Goal: Find specific page/section: Find specific page/section

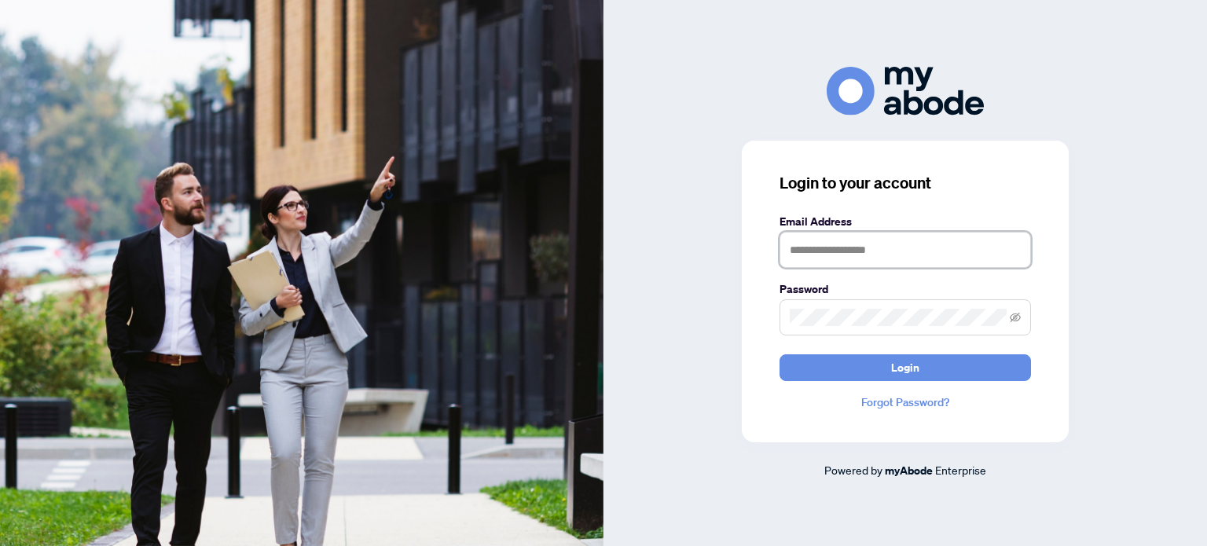
type input "**********"
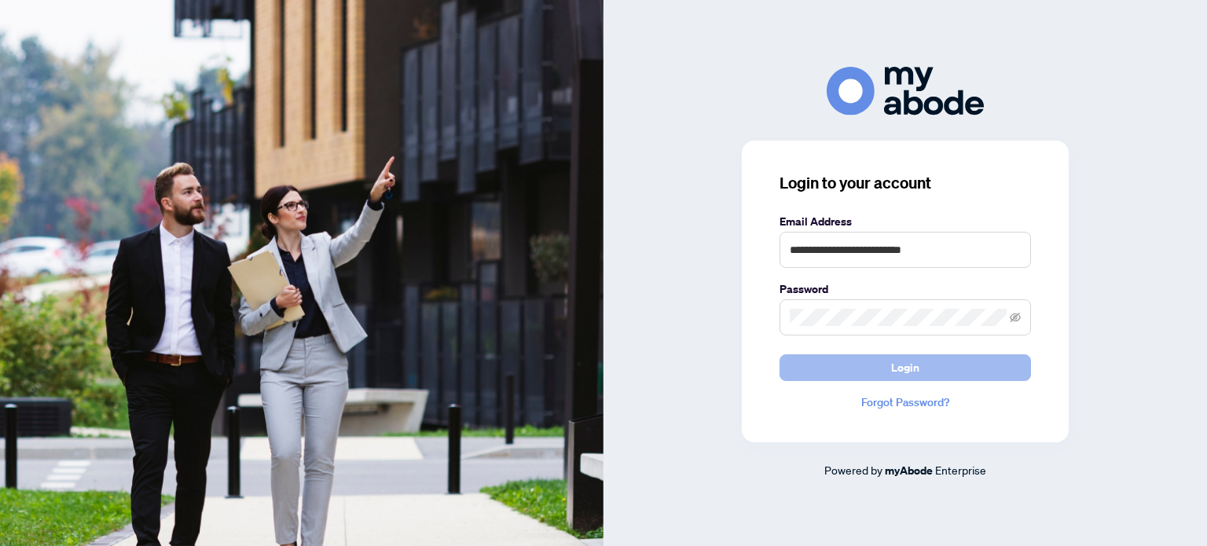
drag, startPoint x: 902, startPoint y: 351, endPoint x: 899, endPoint y: 368, distance: 16.7
click at [899, 368] on form "**********" at bounding box center [904, 297] width 251 height 168
click at [899, 368] on span "Login" at bounding box center [905, 367] width 28 height 25
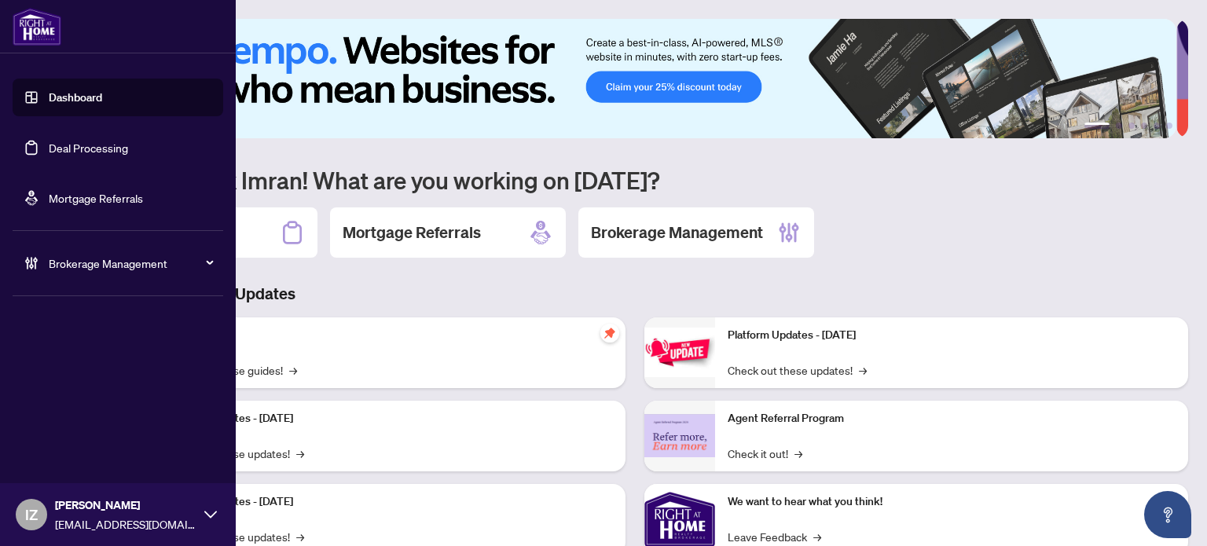
click at [49, 141] on link "Deal Processing" at bounding box center [88, 148] width 79 height 14
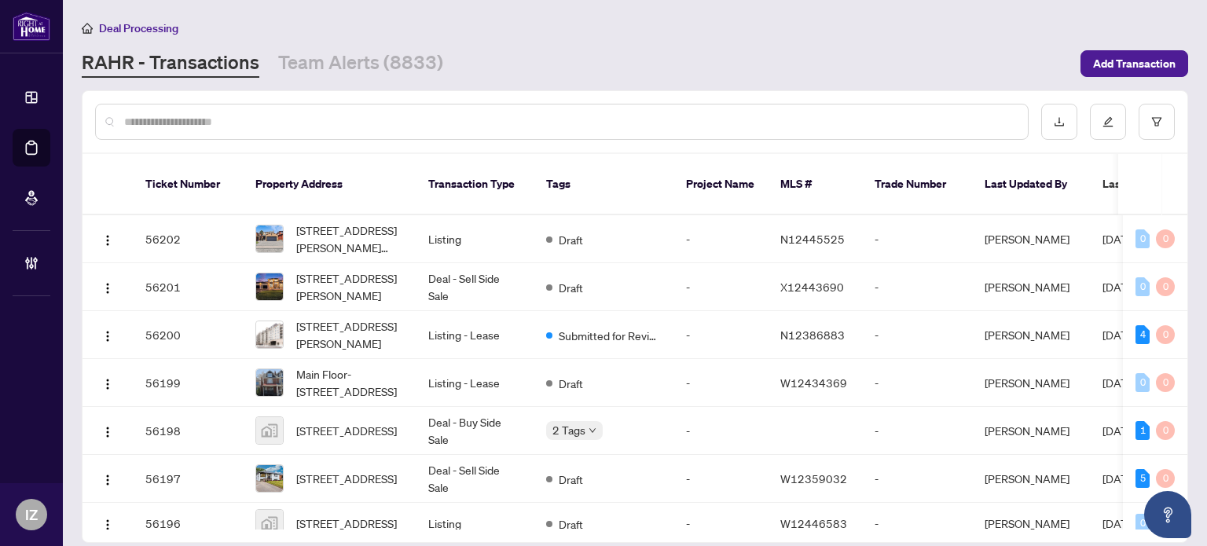
click at [654, 124] on input "text" at bounding box center [569, 121] width 891 height 17
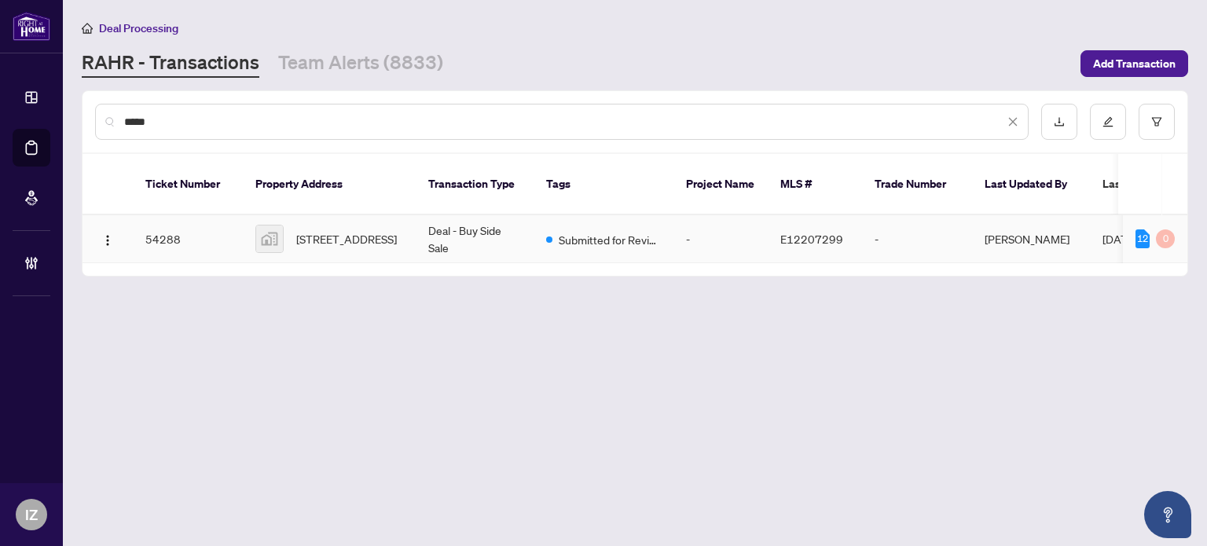
type input "*****"
click at [434, 215] on td "Deal - Buy Side Sale" at bounding box center [475, 239] width 118 height 48
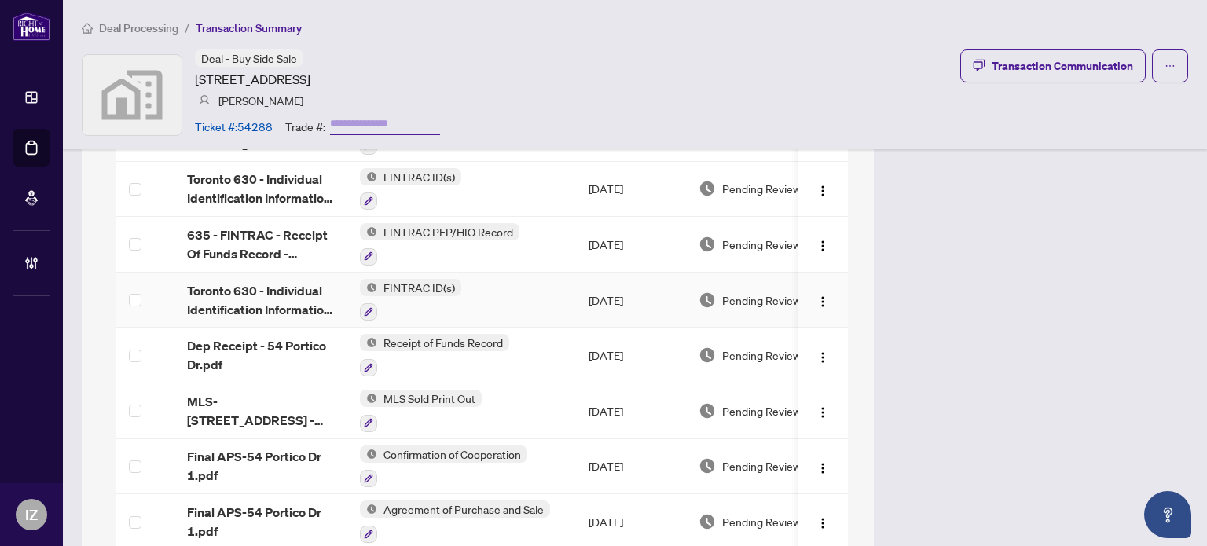
scroll to position [1832, 0]
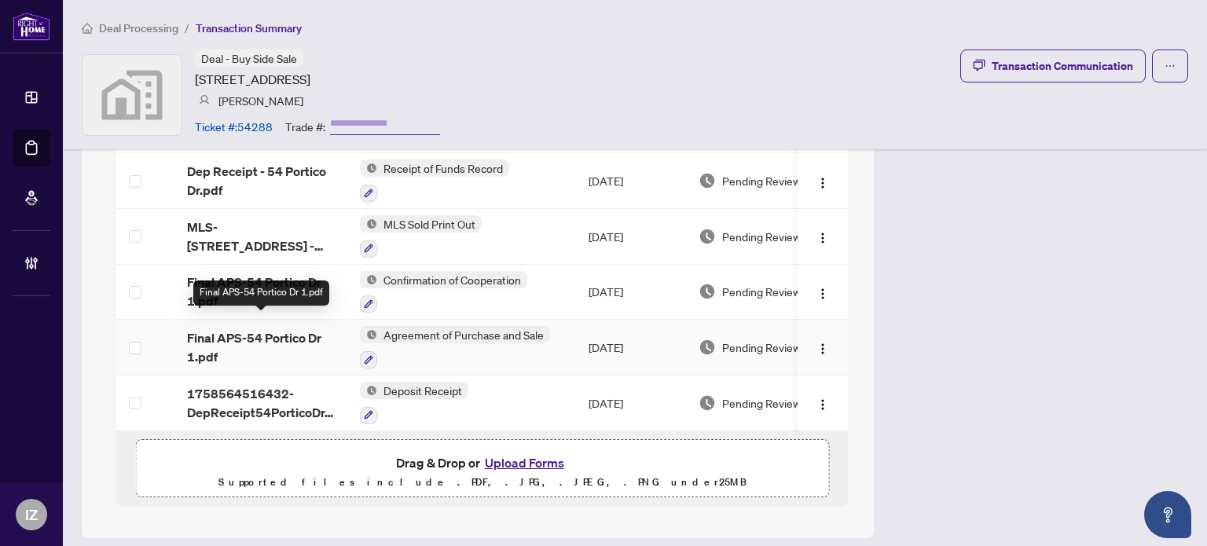
click at [268, 328] on span "Final APS-54 Portico Dr 1.pdf" at bounding box center [261, 347] width 148 height 38
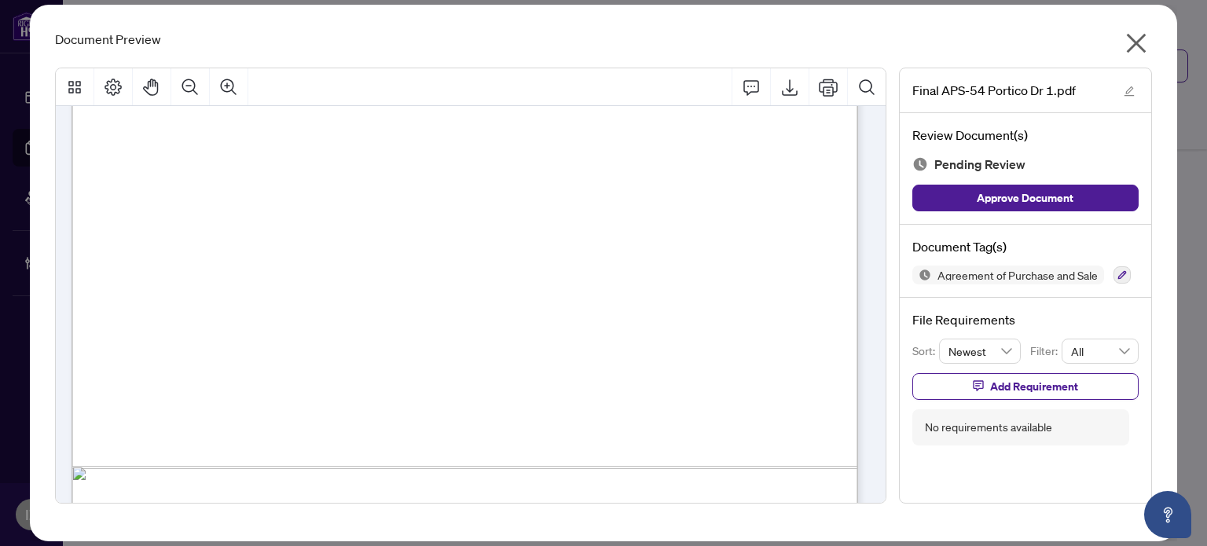
scroll to position [619, 0]
click at [1129, 41] on icon "close" at bounding box center [1135, 43] width 25 height 25
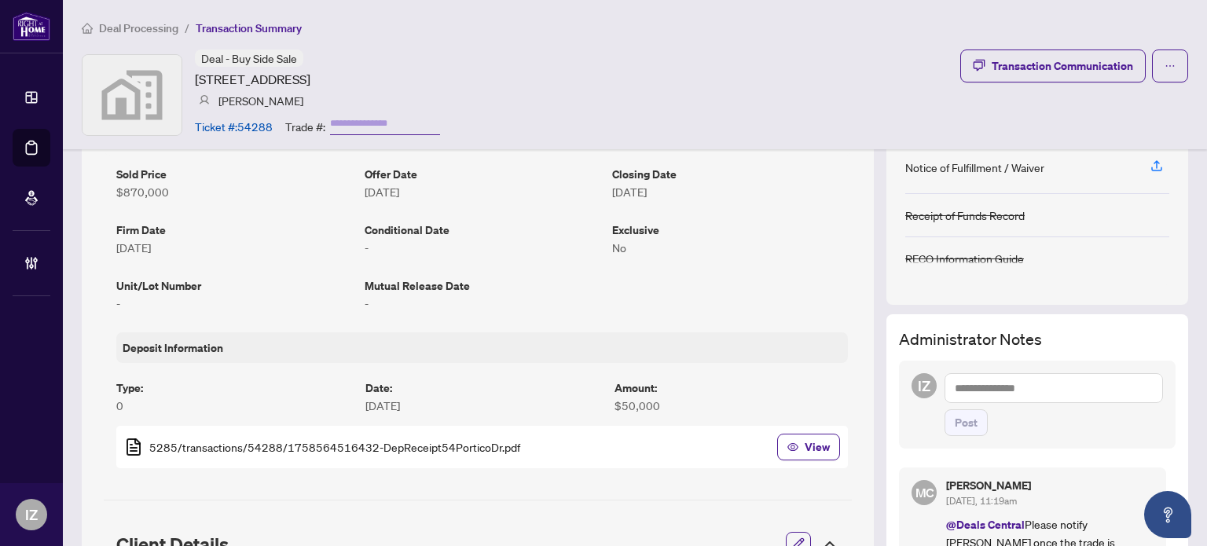
scroll to position [0, 0]
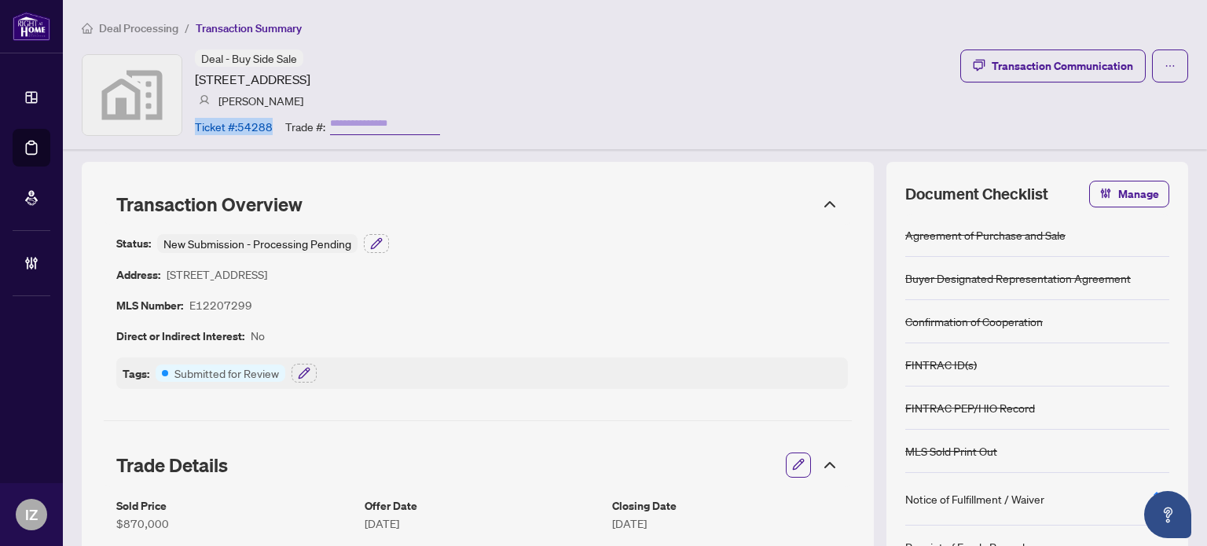
drag, startPoint x: 270, startPoint y: 119, endPoint x: 198, endPoint y: 121, distance: 72.3
click at [198, 121] on article "Ticket #: 54288" at bounding box center [234, 126] width 78 height 17
copy article "Ticket #: 54288"
